Goal: Information Seeking & Learning: Learn about a topic

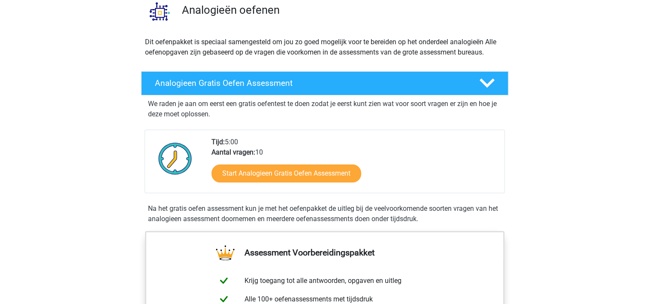
scroll to position [72, 0]
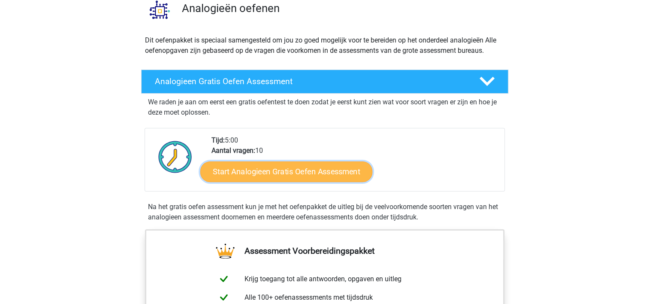
click at [316, 175] on link "Start Analogieen Gratis Oefen Assessment" at bounding box center [286, 171] width 172 height 21
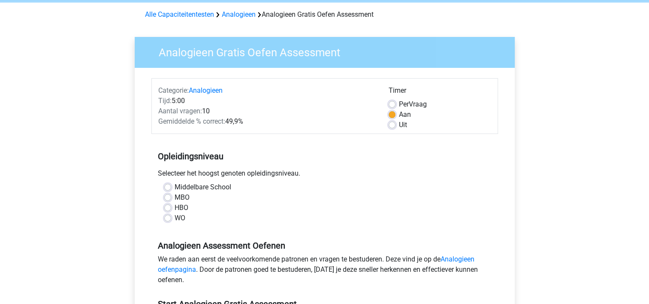
scroll to position [34, 0]
click at [175, 217] on label "WO" at bounding box center [180, 217] width 11 height 10
click at [167, 217] on input "WO" at bounding box center [167, 216] width 7 height 9
radio input "true"
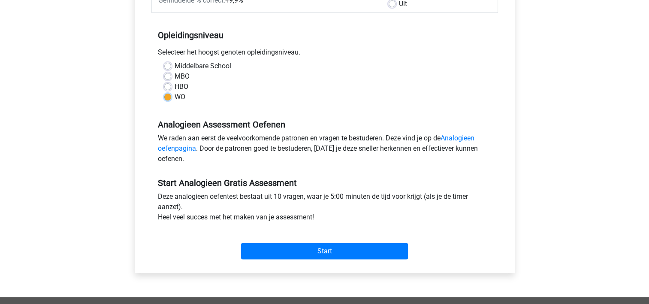
scroll to position [156, 0]
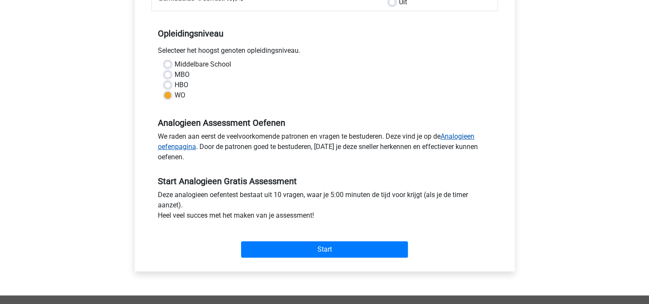
click at [459, 135] on link "Analogieen oefenpagina" at bounding box center [316, 141] width 317 height 18
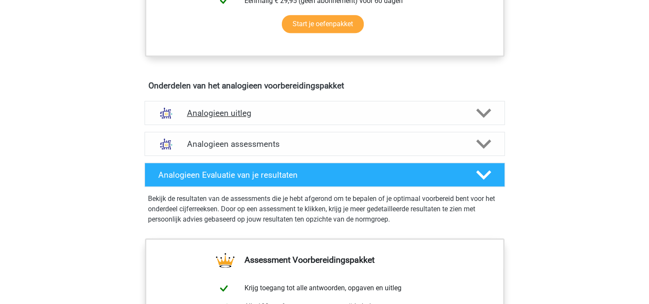
scroll to position [426, 0]
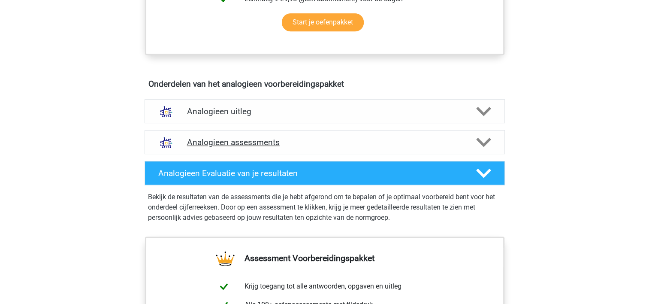
click at [389, 145] on h4 "Analogieen assessments" at bounding box center [324, 142] width 275 height 10
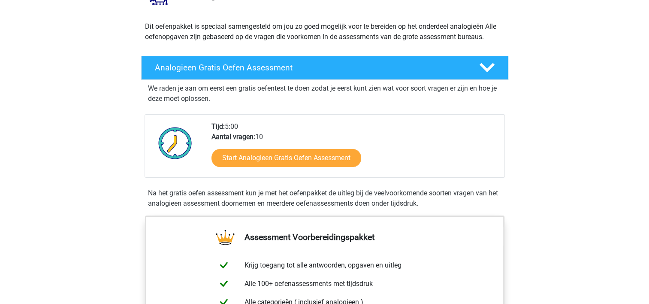
scroll to position [75, 0]
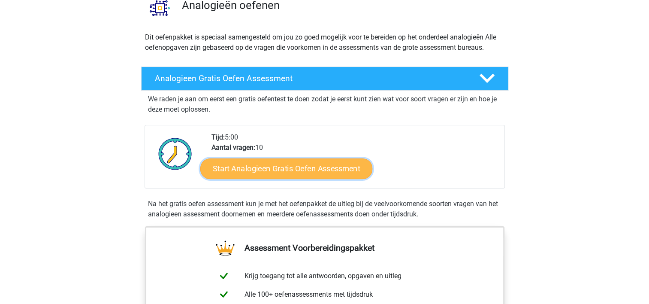
click at [327, 164] on link "Start Analogieen Gratis Oefen Assessment" at bounding box center [286, 168] width 172 height 21
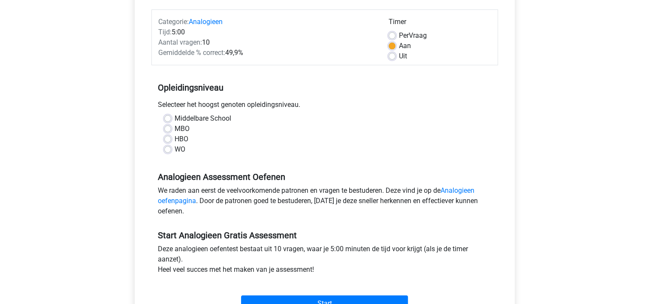
scroll to position [105, 0]
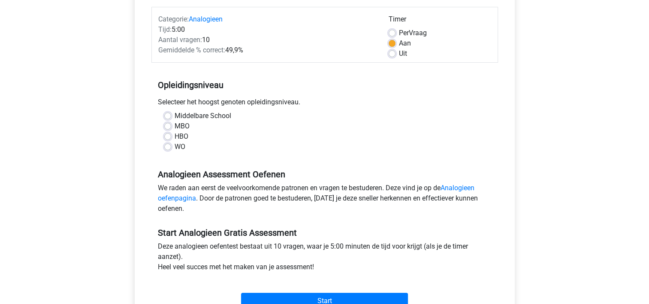
click at [175, 145] on label "WO" at bounding box center [180, 147] width 11 height 10
click at [171, 145] on input "WO" at bounding box center [167, 146] width 7 height 9
radio input "true"
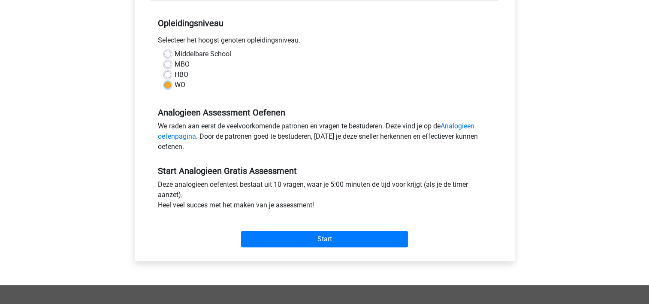
scroll to position [191, 0]
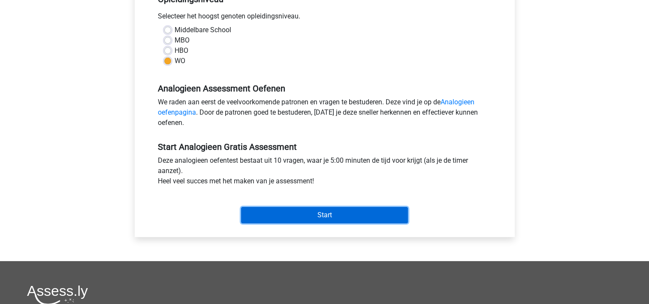
click at [314, 216] on input "Start" at bounding box center [324, 215] width 167 height 16
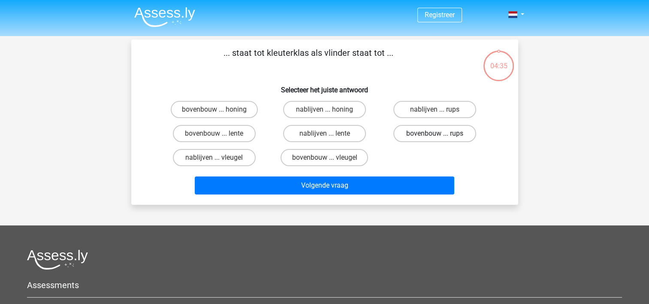
click at [415, 137] on label "bovenbouw ... rups" at bounding box center [434, 133] width 83 height 17
click at [435, 137] on input "bovenbouw ... rups" at bounding box center [438, 136] width 6 height 6
radio input "true"
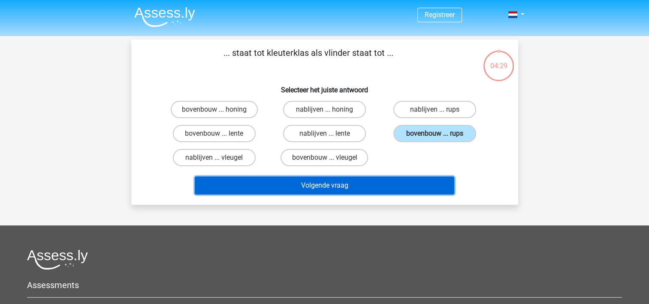
click at [339, 189] on button "Volgende vraag" at bounding box center [325, 185] width 260 height 18
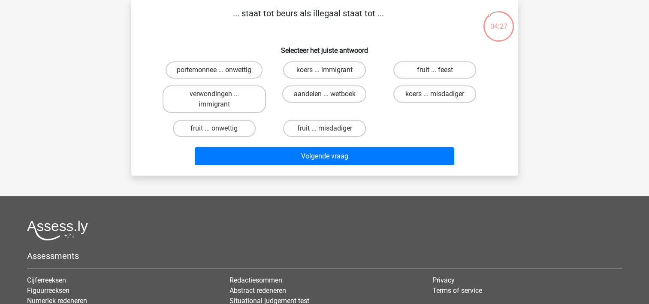
scroll to position [15, 0]
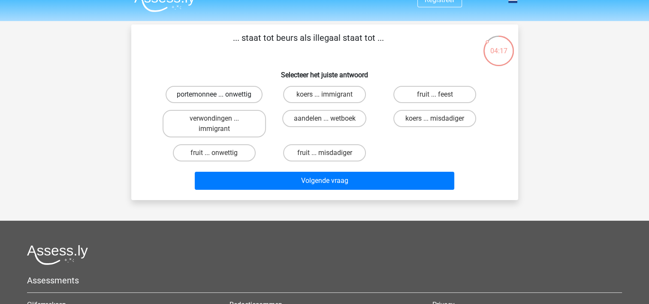
click at [228, 97] on label "portemonnee ... onwettig" at bounding box center [214, 94] width 97 height 17
click at [220, 97] on input "portemonnee ... onwettig" at bounding box center [217, 97] width 6 height 6
radio input "true"
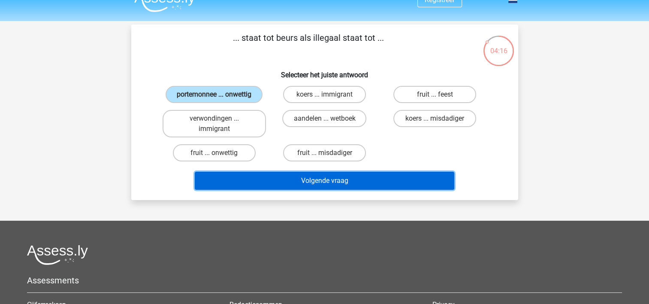
click at [321, 180] on button "Volgende vraag" at bounding box center [325, 181] width 260 height 18
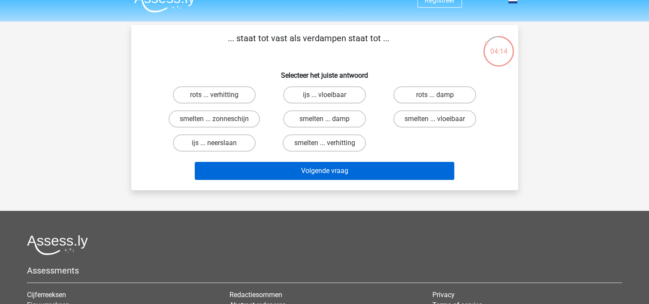
scroll to position [14, 0]
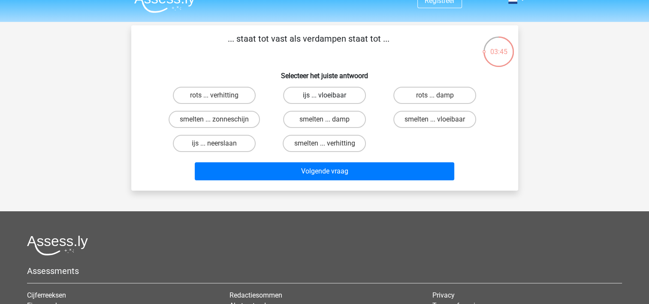
click at [322, 96] on label "ijs ... vloeibaar" at bounding box center [324, 95] width 83 height 17
click at [324, 96] on input "ijs ... vloeibaar" at bounding box center [327, 98] width 6 height 6
radio input "true"
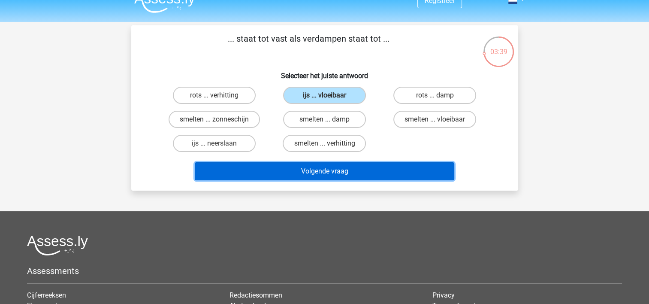
click at [347, 168] on button "Volgende vraag" at bounding box center [325, 171] width 260 height 18
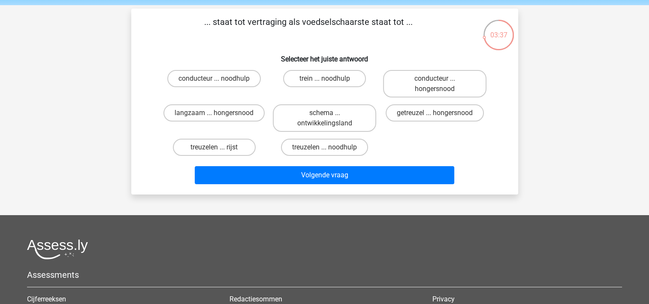
scroll to position [30, 0]
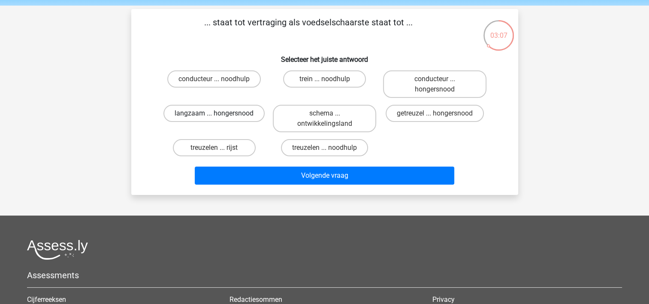
click at [228, 113] on label "langzaam ... hongersnood" at bounding box center [213, 113] width 101 height 17
click at [220, 113] on input "langzaam ... hongersnood" at bounding box center [217, 116] width 6 height 6
radio input "true"
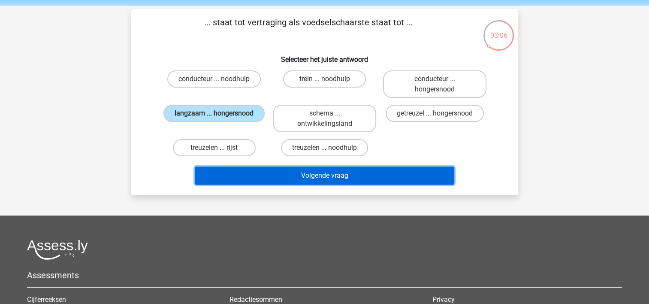
click at [311, 175] on button "Volgende vraag" at bounding box center [325, 175] width 260 height 18
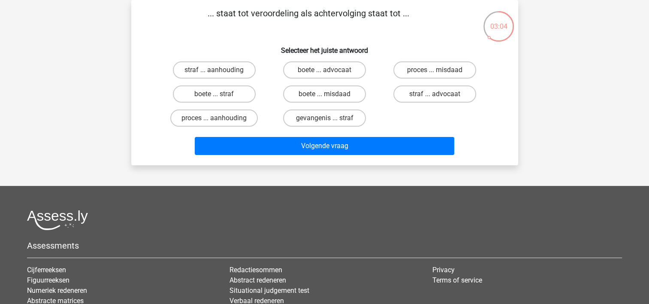
scroll to position [9, 0]
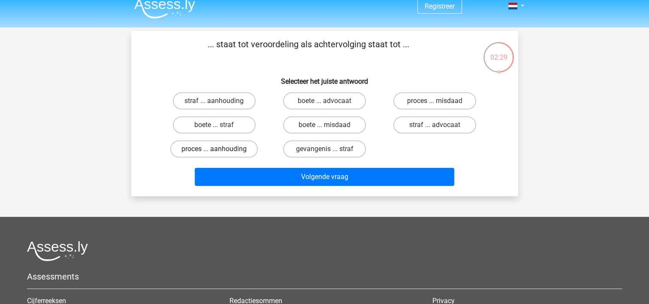
click at [233, 148] on label "proces ... aanhouding" at bounding box center [214, 148] width 88 height 17
click at [220, 149] on input "proces ... aanhouding" at bounding box center [217, 152] width 6 height 6
radio input "true"
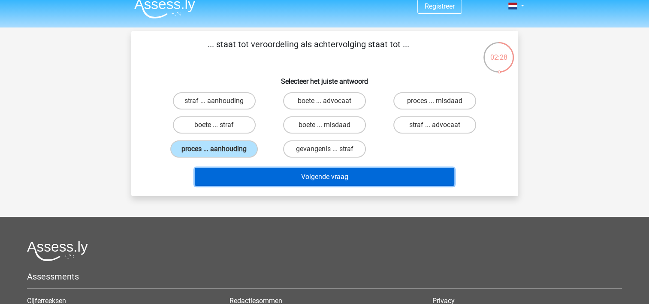
click at [309, 179] on button "Volgende vraag" at bounding box center [325, 177] width 260 height 18
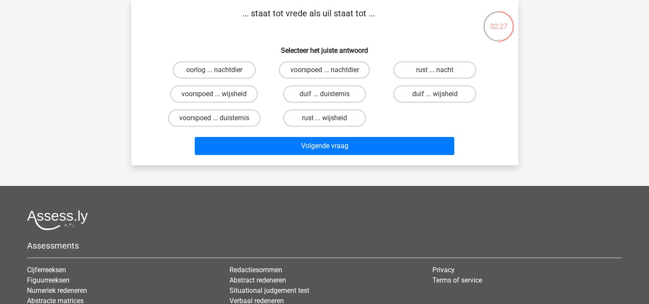
scroll to position [0, 0]
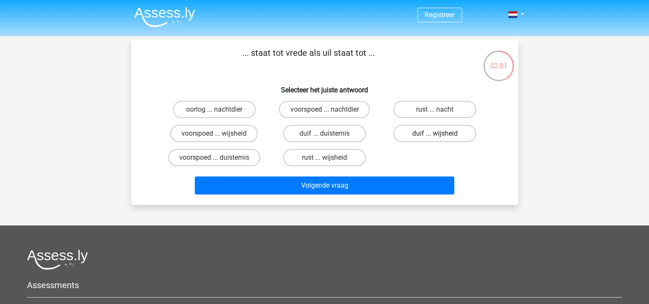
click at [429, 127] on label "duif ... wijsheid" at bounding box center [434, 133] width 83 height 17
click at [435, 133] on input "duif ... wijsheid" at bounding box center [438, 136] width 6 height 6
radio input "true"
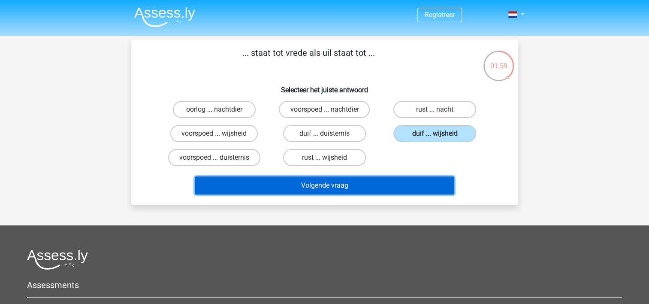
click at [338, 182] on button "Volgende vraag" at bounding box center [325, 185] width 260 height 18
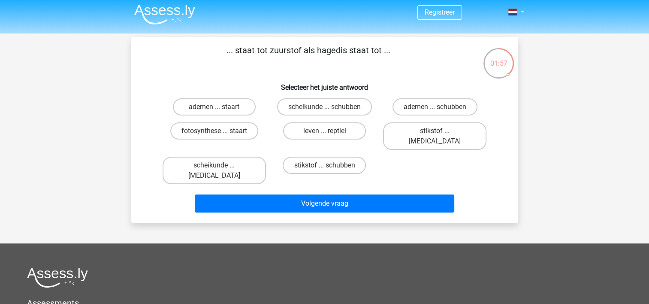
scroll to position [2, 0]
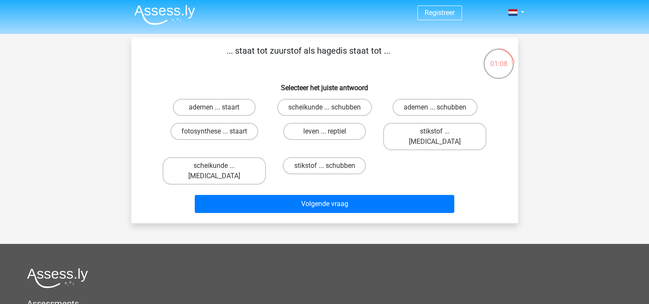
click at [215, 108] on input "ademen ... staart" at bounding box center [217, 110] width 6 height 6
radio input "true"
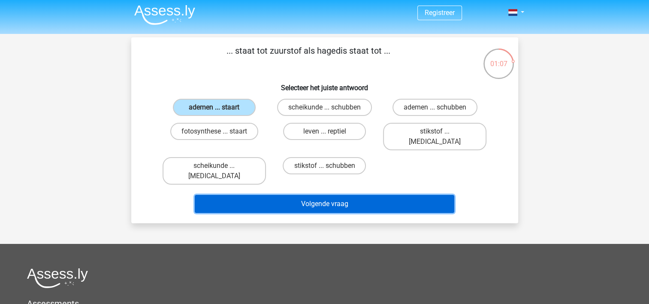
click at [317, 195] on button "Volgende vraag" at bounding box center [325, 204] width 260 height 18
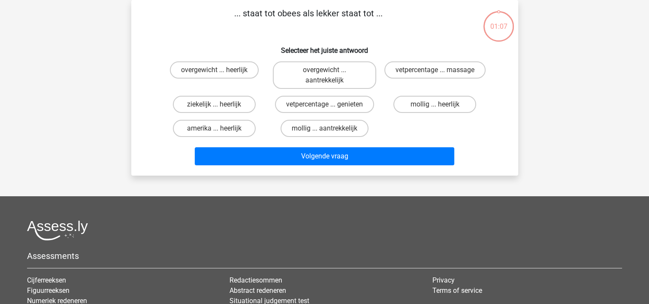
scroll to position [0, 0]
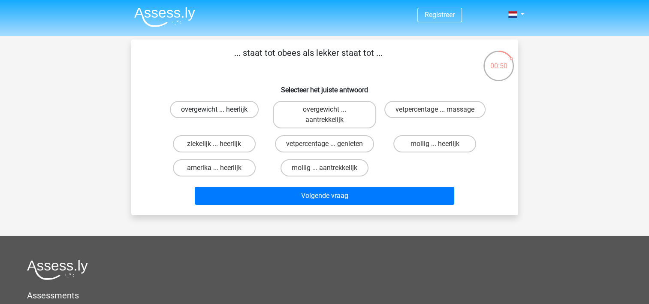
click at [241, 110] on label "overgewicht ... heerlijk" at bounding box center [214, 109] width 89 height 17
click at [220, 110] on input "overgewicht ... heerlijk" at bounding box center [217, 112] width 6 height 6
radio input "true"
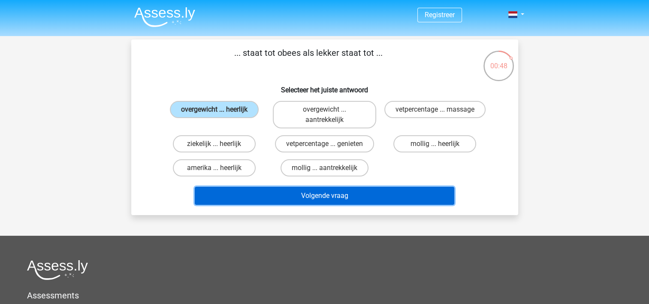
click at [339, 199] on button "Volgende vraag" at bounding box center [325, 196] width 260 height 18
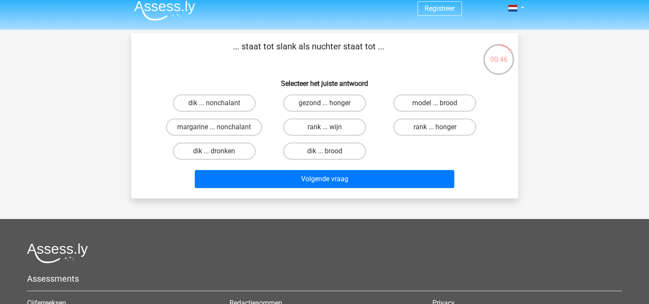
scroll to position [4, 0]
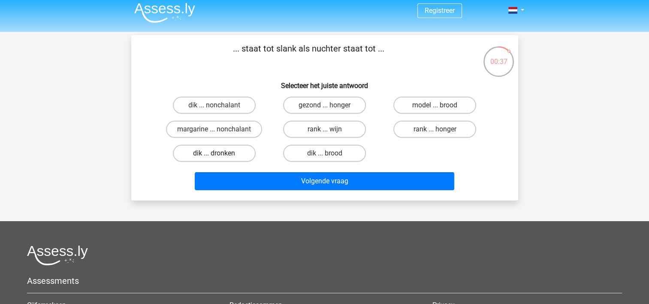
click at [230, 151] on label "dik ... dronken" at bounding box center [214, 153] width 83 height 17
click at [220, 153] on input "dik ... dronken" at bounding box center [217, 156] width 6 height 6
radio input "true"
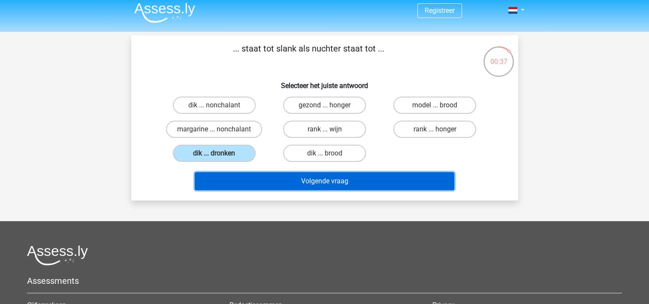
click at [334, 178] on button "Volgende vraag" at bounding box center [325, 181] width 260 height 18
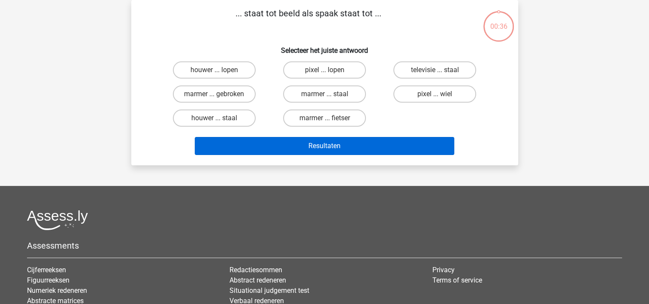
scroll to position [0, 0]
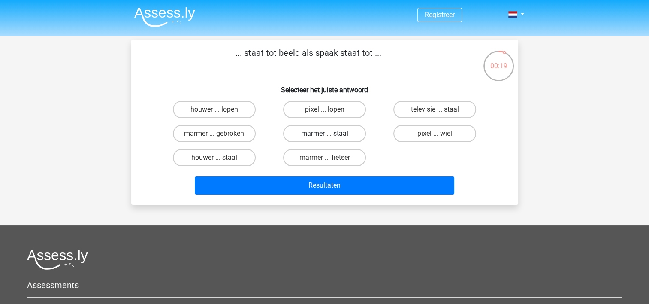
click at [362, 137] on label "marmer ... staal" at bounding box center [324, 133] width 83 height 17
click at [330, 137] on input "marmer ... staal" at bounding box center [327, 136] width 6 height 6
radio input "true"
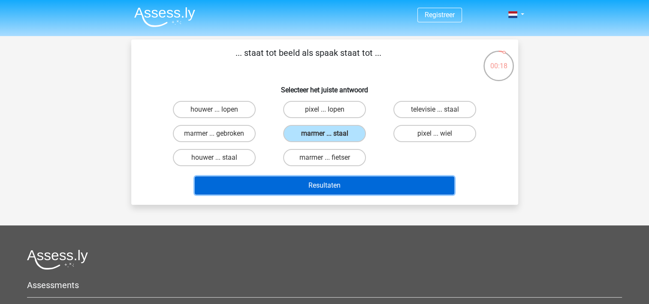
click at [351, 184] on button "Resultaten" at bounding box center [325, 185] width 260 height 18
